Goal: Navigation & Orientation: Find specific page/section

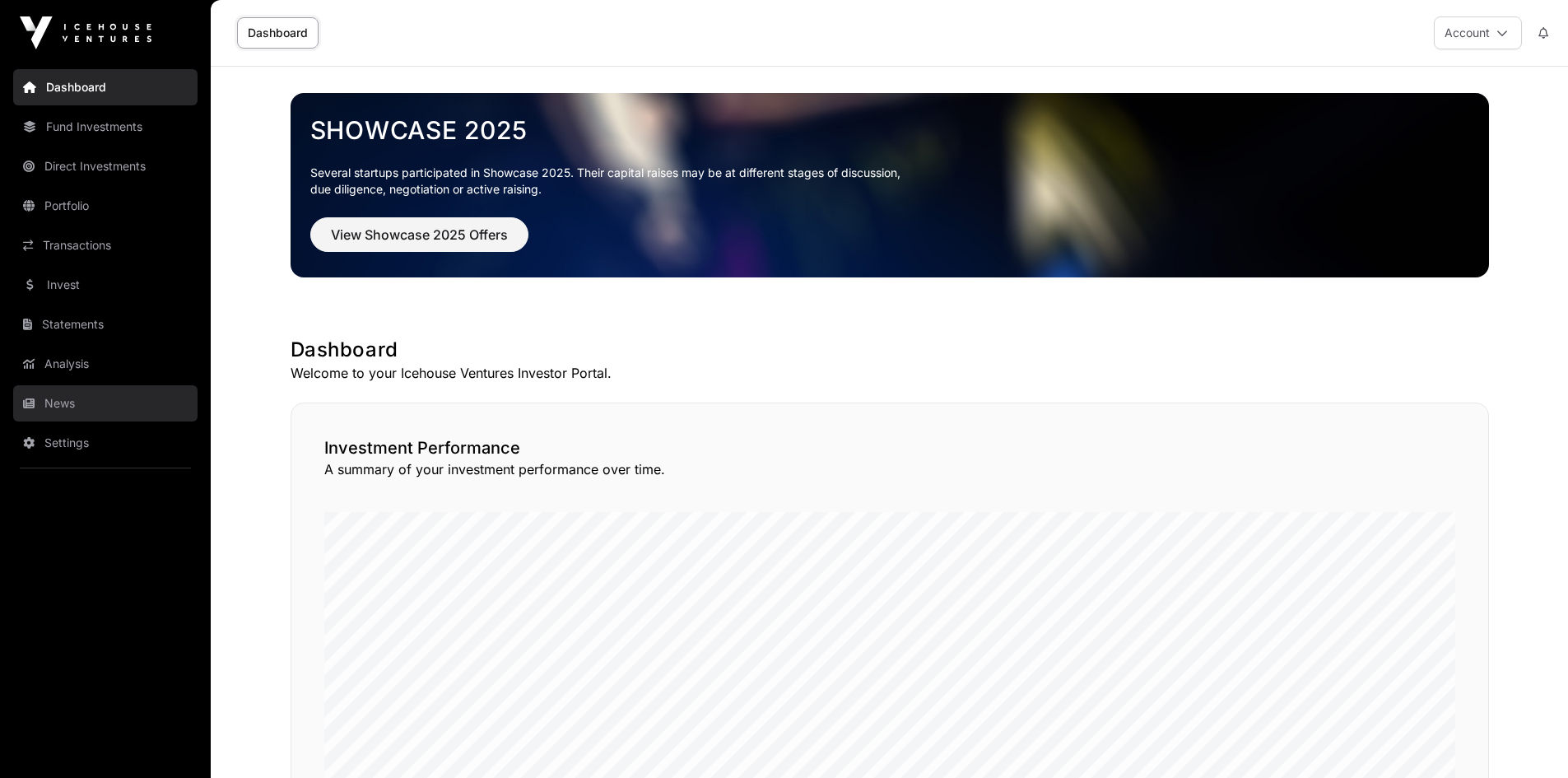
click at [69, 389] on link "News" at bounding box center [105, 403] width 184 height 36
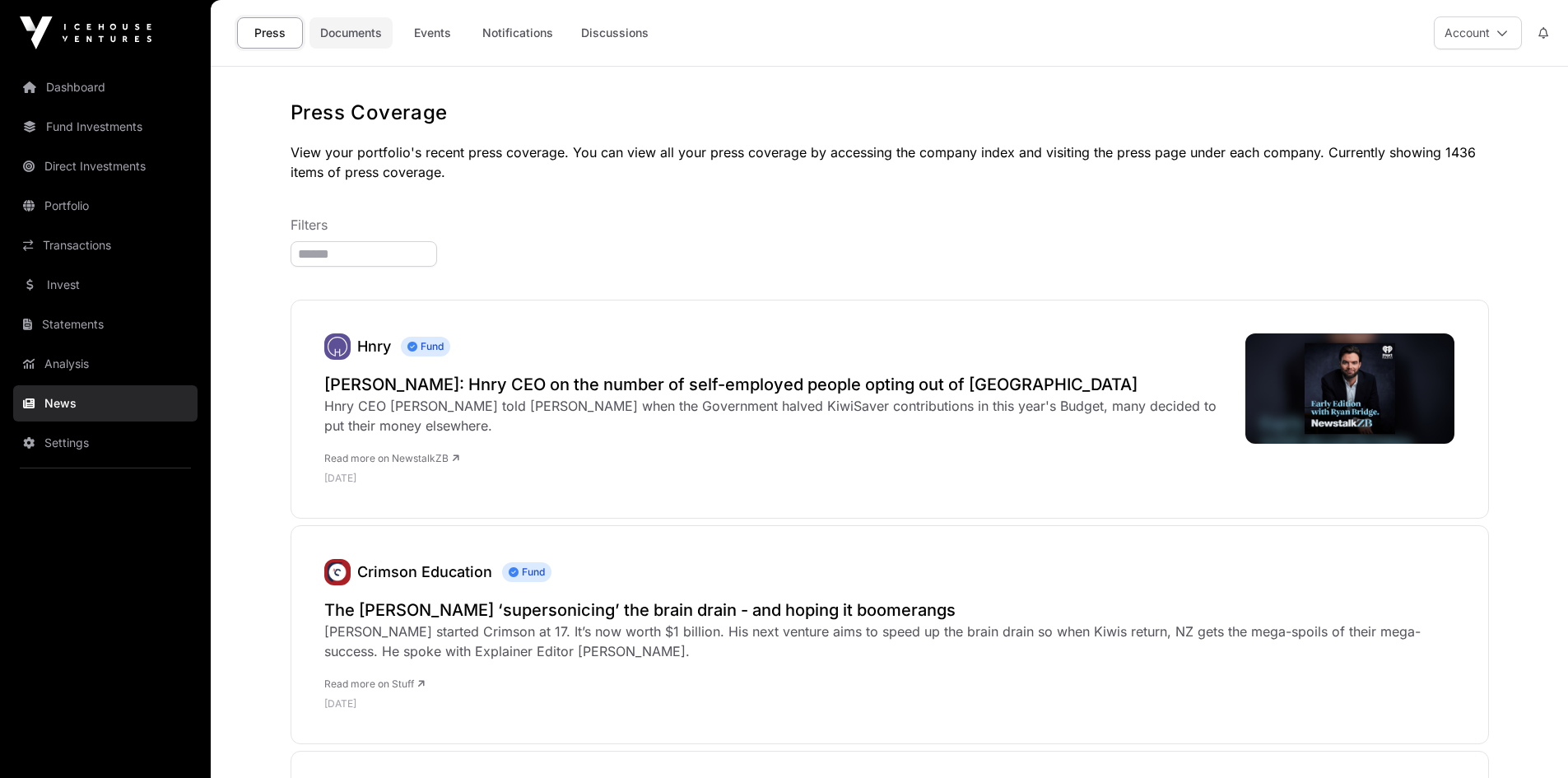
click at [347, 39] on link "Documents" at bounding box center [351, 33] width 83 height 31
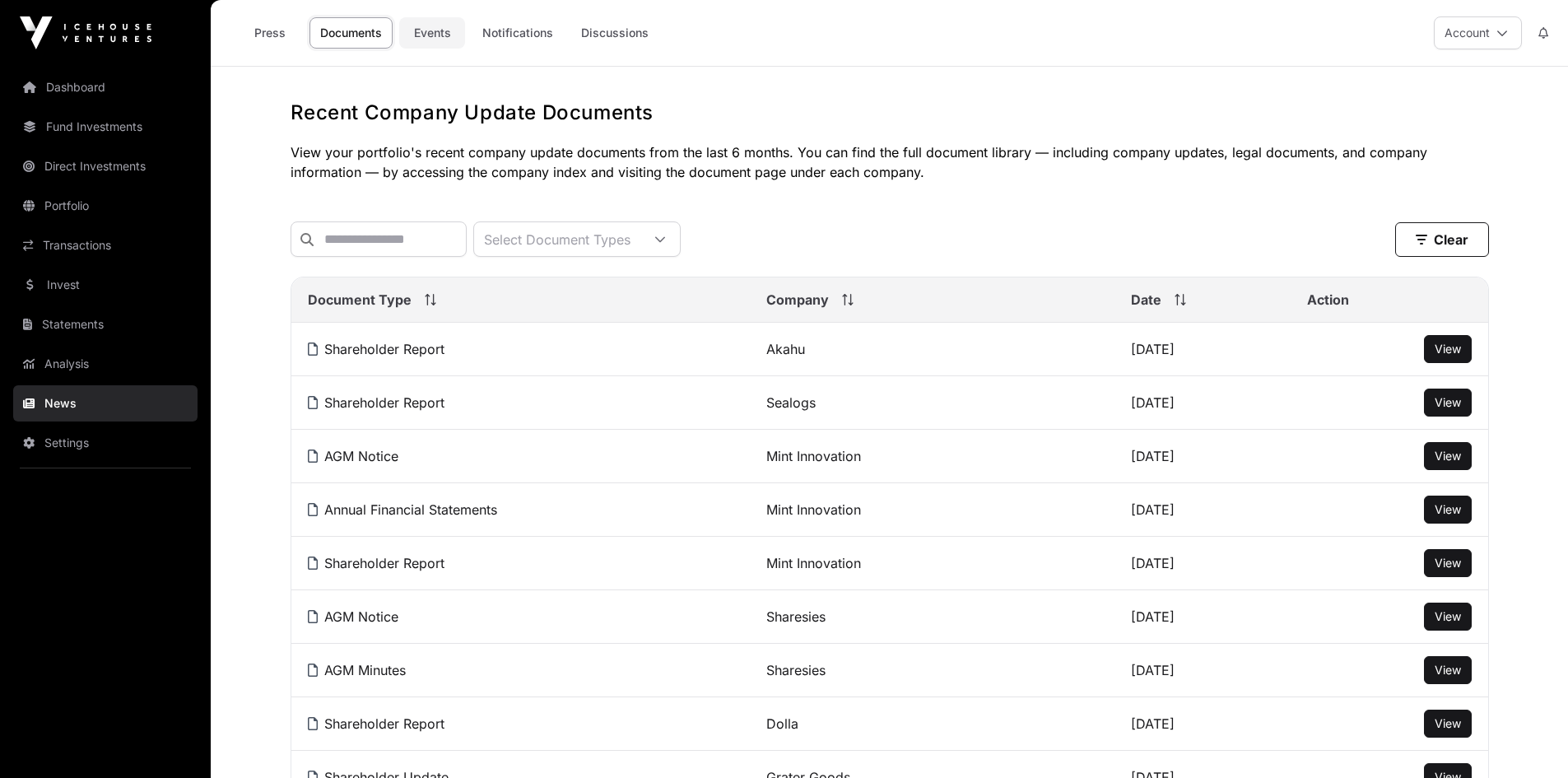
click at [425, 37] on link "Events" at bounding box center [432, 33] width 66 height 31
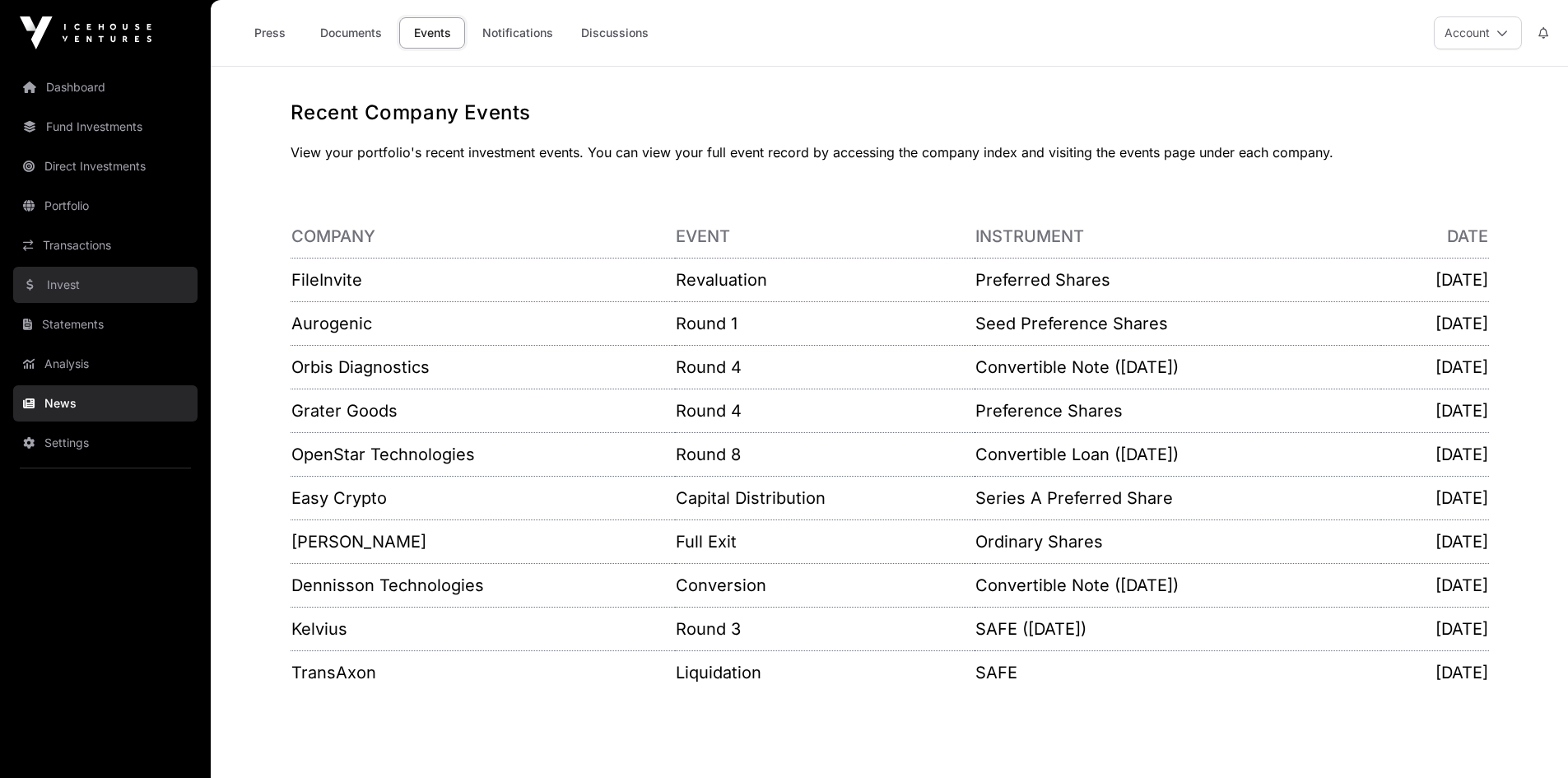
click at [67, 294] on link "Invest" at bounding box center [105, 285] width 184 height 36
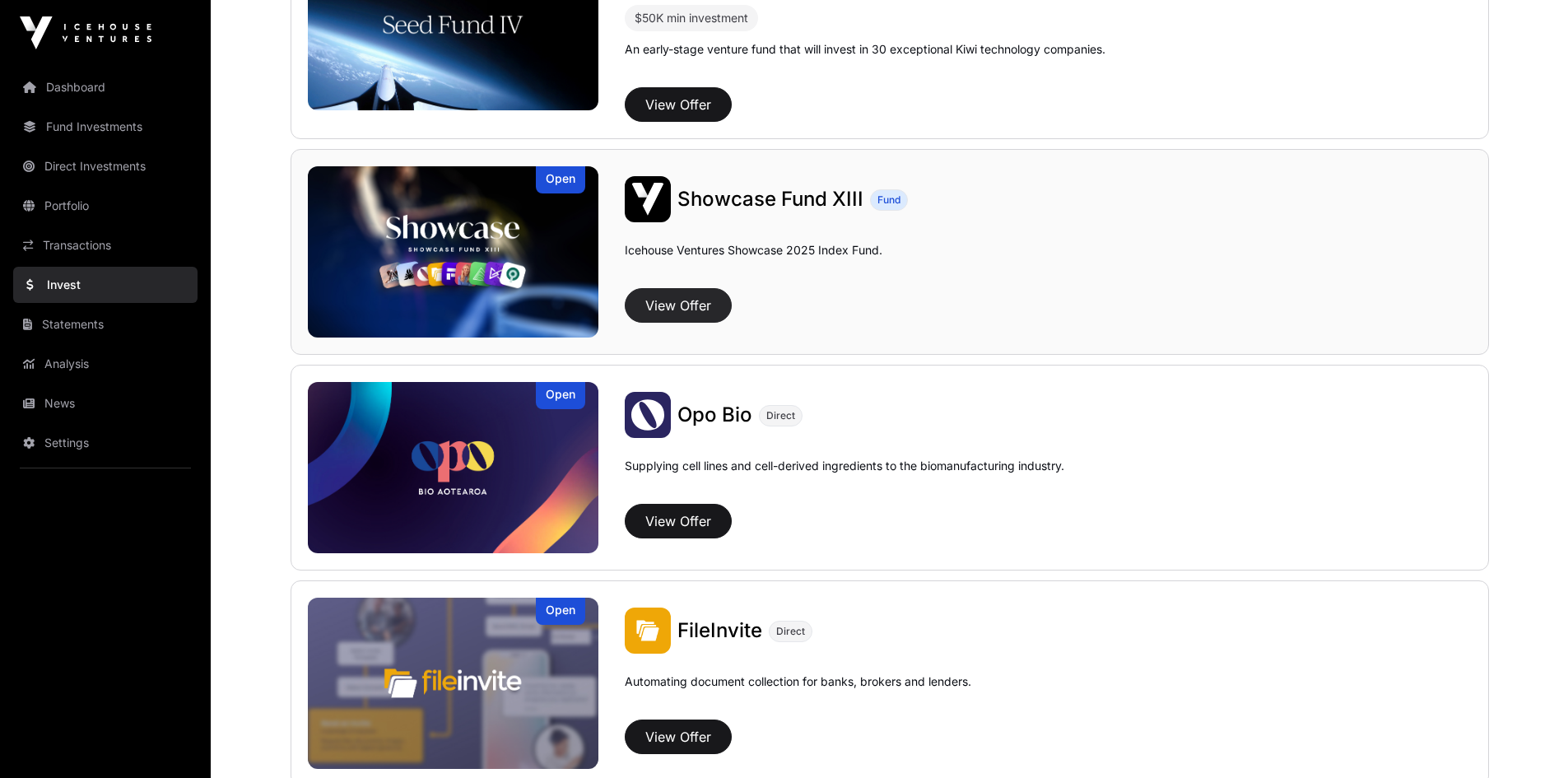
scroll to position [988, 0]
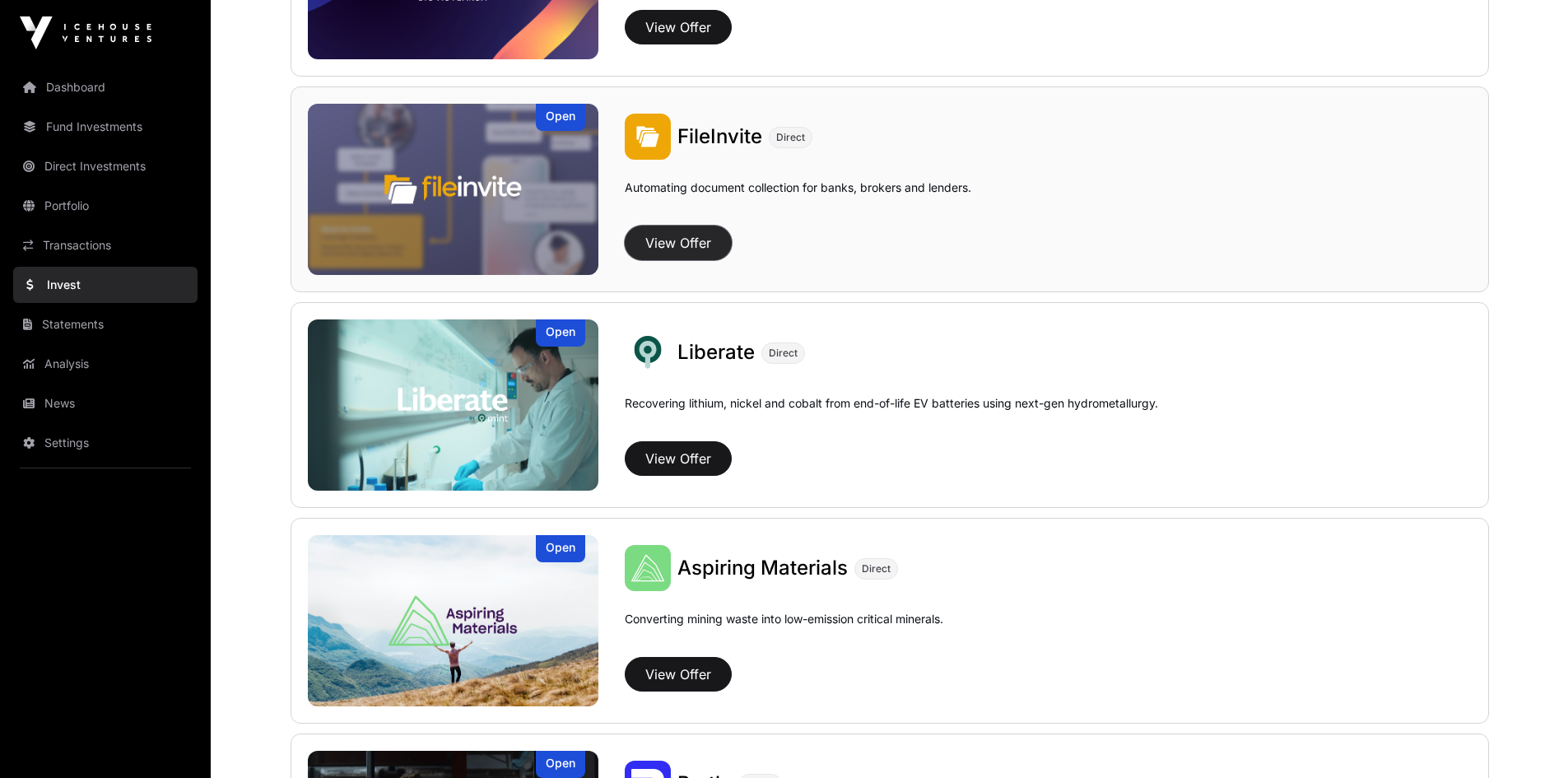
click at [665, 241] on button "View Offer" at bounding box center [678, 243] width 107 height 35
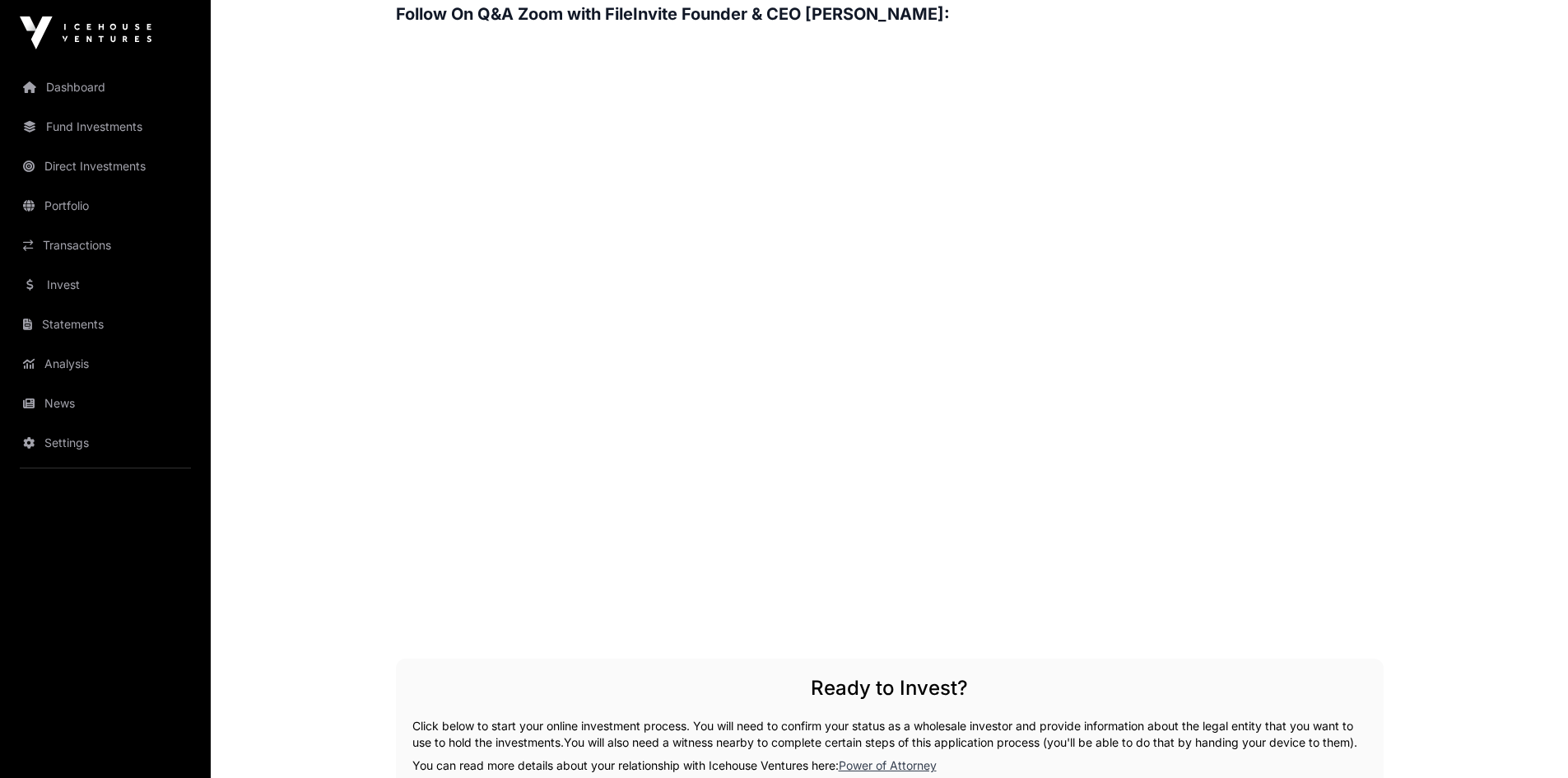
scroll to position [2552, 0]
